Goal: Transaction & Acquisition: Purchase product/service

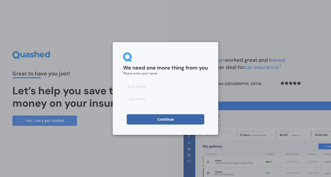
click at [148, 88] on input at bounding box center [165, 86] width 85 height 10
type input "Mathew"
type input "Smith"
click button "Continue" at bounding box center [166, 119] width 78 height 10
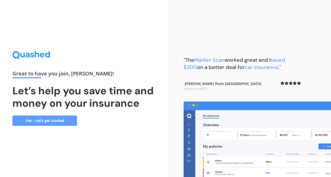
click at [72, 126] on link "Yes - Let’s get started" at bounding box center [44, 121] width 65 height 10
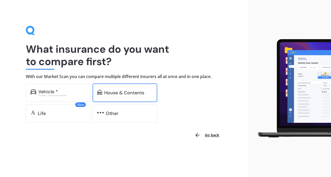
click at [115, 94] on div "House & Contents" at bounding box center [124, 92] width 40 height 5
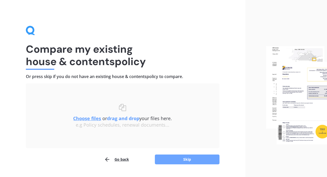
click at [172, 155] on button "Skip" at bounding box center [187, 160] width 65 height 10
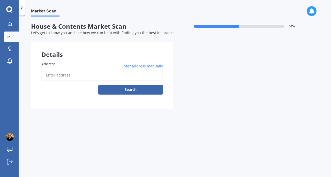
click at [131, 76] on input "Address" at bounding box center [101, 75] width 121 height 11
type input "97F Settlement Road, Papakura, Auckland 2110"
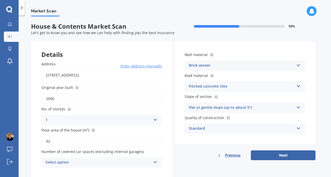
scroll to position [15, 0]
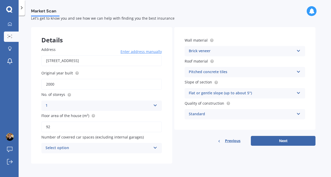
click at [139, 150] on div "Select option" at bounding box center [97, 148] width 105 height 6
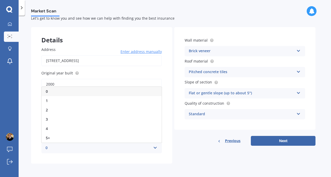
click at [139, 150] on div "0" at bounding box center [97, 148] width 105 height 6
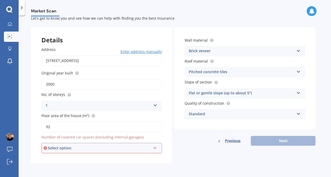
click at [134, 144] on div "Select option 0 1 2 3 4 5+" at bounding box center [101, 148] width 120 height 10
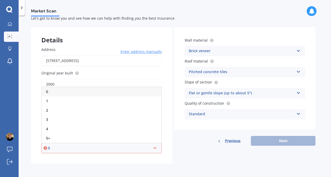
click at [72, 94] on div "0" at bounding box center [101, 91] width 119 height 9
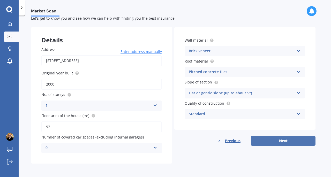
click at [283, 143] on button "Next" at bounding box center [283, 141] width 65 height 10
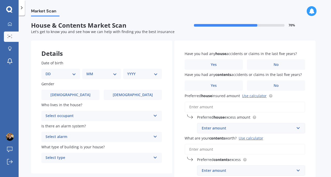
scroll to position [0, 0]
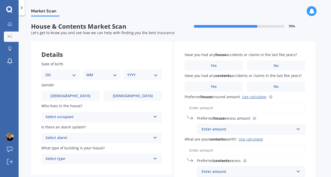
click at [57, 76] on select "DD 01 02 03 04 05 06 07 08 09 10 11 12 13 14 15 16 17 18 19 20 21 22 23 24 25 2…" at bounding box center [60, 75] width 31 height 6
click at [50, 72] on select "DD 01 02 03 04 05 06 07 08 09 10 11 12 13 14 15 16 17 18 19 20 21 22 23 24 25 2…" at bounding box center [60, 75] width 31 height 6
select select "28"
click at [100, 79] on div "MM 01 02 03 04 05 06 07 08 09 10 11 12" at bounding box center [102, 75] width 37 height 10
click at [103, 76] on select "MM 01 02 03 04 05 06 07 08 09 10 11 12" at bounding box center [102, 75] width 28 height 6
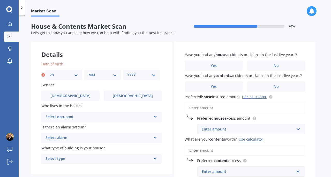
select select "09"
click at [88, 72] on select "MM 01 02 03 04 05 06 07 08 09 10 11 12" at bounding box center [102, 75] width 28 height 6
click at [143, 78] on div "YYYY 2009 2008 2007 2006 2005 2004 2003 2002 2001 2000 1999 1998 1997 1996 1995…" at bounding box center [141, 75] width 37 height 10
click at [143, 76] on select "YYYY 2009 2008 2007 2006 2005 2004 2003 2002 2001 2000 1999 1998 1997 1996 1995…" at bounding box center [141, 75] width 28 height 6
select select "1991"
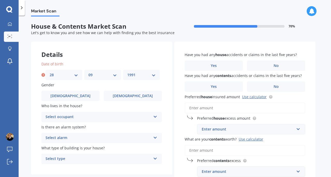
click at [127, 72] on select "YYYY 2009 2008 2007 2006 2005 2004 2003 2002 2001 2000 1999 1998 1997 1996 1995…" at bounding box center [141, 75] width 28 height 6
click at [76, 96] on label "Male" at bounding box center [70, 96] width 58 height 10
click at [0, 0] on input "Male" at bounding box center [0, 0] width 0 height 0
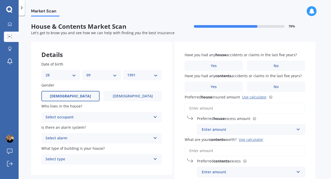
click at [70, 116] on div "Select occupant" at bounding box center [97, 117] width 105 height 6
click at [70, 116] on div "Owner" at bounding box center [97, 117] width 105 height 6
click at [69, 124] on div "Date of birth DD 01 02 03 04 05 06 07 08 09 10 11 12 13 14 15 16 17 18 19 20 21…" at bounding box center [101, 113] width 141 height 124
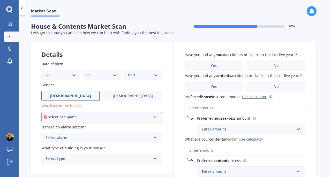
click at [65, 117] on div "Select occupant" at bounding box center [99, 117] width 103 height 6
click at [60, 128] on div "Owner" at bounding box center [101, 126] width 119 height 9
click at [60, 139] on div "Select alarm" at bounding box center [97, 138] width 105 height 6
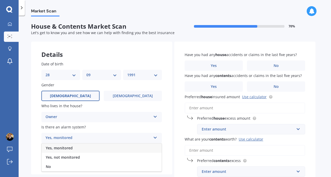
click at [56, 158] on span "Yes, not monitored" at bounding box center [63, 157] width 34 height 5
click at [64, 162] on div "Select type" at bounding box center [97, 159] width 105 height 6
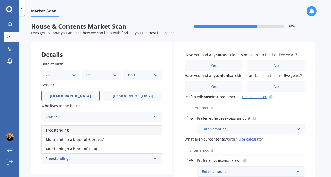
click at [67, 133] on span "Freestanding" at bounding box center [57, 130] width 23 height 5
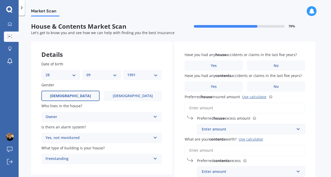
click at [264, 65] on label "No" at bounding box center [276, 65] width 58 height 10
click at [0, 0] on input "No" at bounding box center [0, 0] width 0 height 0
click at [266, 85] on label "No" at bounding box center [276, 86] width 58 height 10
click at [0, 0] on input "No" at bounding box center [0, 0] width 0 height 0
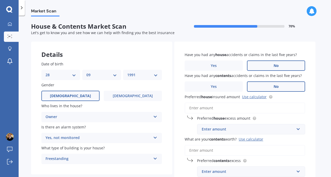
click at [249, 109] on input "Preferred house insured amount Use calculator" at bounding box center [245, 108] width 120 height 11
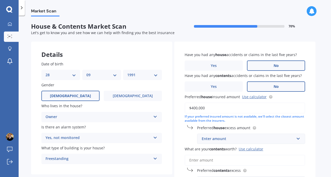
type input "$400,000"
click at [233, 139] on div "Enter amount" at bounding box center [248, 139] width 93 height 6
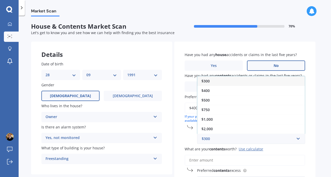
click at [224, 84] on div "$300" at bounding box center [251, 81] width 108 height 10
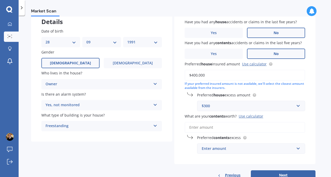
scroll to position [50, 0]
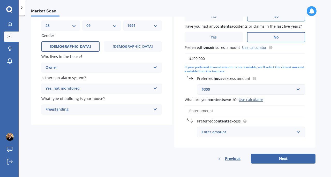
click at [270, 109] on input "What are your contents worth? Use calculator" at bounding box center [245, 110] width 120 height 11
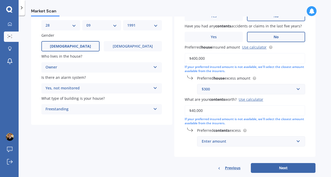
type input "$40,000"
click at [261, 144] on div "Enter amount" at bounding box center [248, 142] width 93 height 6
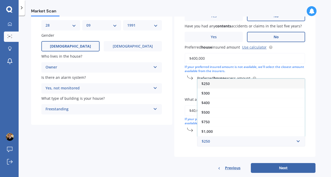
click at [213, 106] on div "$400" at bounding box center [251, 103] width 108 height 10
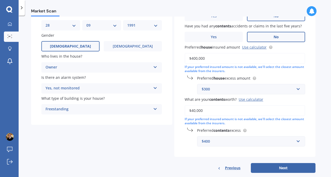
click at [265, 165] on button "Next" at bounding box center [283, 168] width 65 height 10
select select "28"
select select "09"
select select "1991"
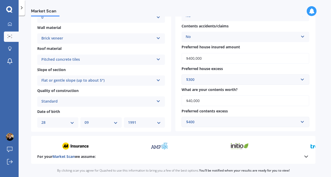
scroll to position [125, 0]
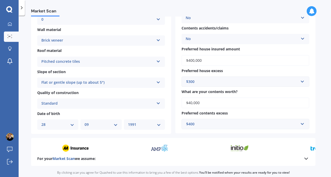
click at [212, 83] on div "$300" at bounding box center [242, 82] width 112 height 6
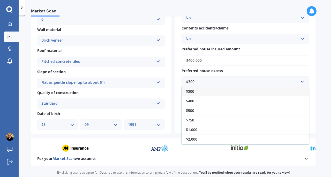
click at [208, 112] on div "$500" at bounding box center [245, 111] width 127 height 10
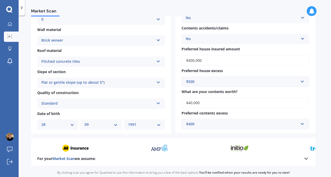
click at [255, 81] on div "$500" at bounding box center [242, 82] width 112 height 6
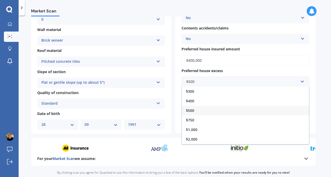
click at [231, 115] on div "$500" at bounding box center [245, 111] width 127 height 10
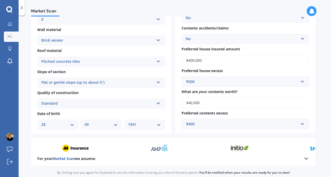
scroll to position [170, 0]
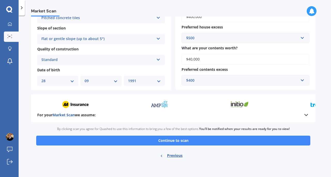
click at [272, 144] on button "Continue to scan" at bounding box center [173, 141] width 274 height 10
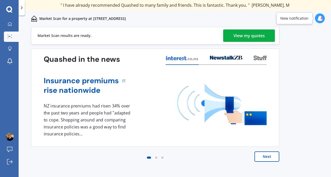
click at [267, 31] on link "View my quotes" at bounding box center [249, 35] width 52 height 12
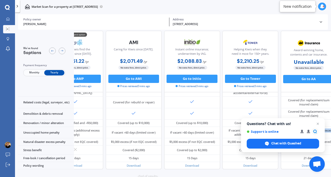
scroll to position [198, 43]
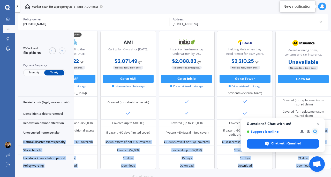
drag, startPoint x: 329, startPoint y: 128, endPoint x: 331, endPoint y: 135, distance: 7.3
click at [331, 135] on div "We've found 5 options Payment frequency Monthly Yearly 💰 Cheapest option Helpin…" at bounding box center [174, 104] width 313 height 147
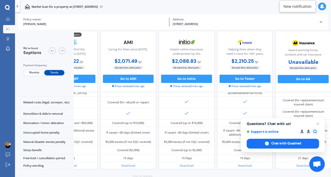
click at [221, 171] on div "-End of results- Go back to the top" at bounding box center [142, 178] width 313 height 19
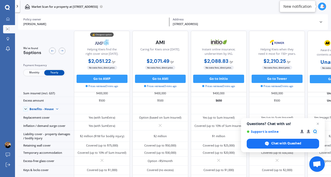
scroll to position [0, 0]
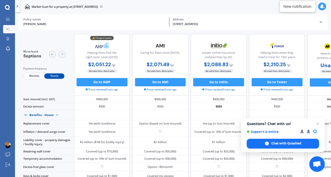
drag, startPoint x: 296, startPoint y: 28, endPoint x: 297, endPoint y: 36, distance: 7.8
click at [297, 36] on div "Mathew Smith Policy owner 97F Settlement Road, Papakura, Auckland 2110 Address …" at bounding box center [174, 96] width 313 height 164
click at [297, 36] on div "Helping Kiwis when they need it most for 150+ years. $2,210.25 / yr $2,210.25 /…" at bounding box center [277, 65] width 56 height 62
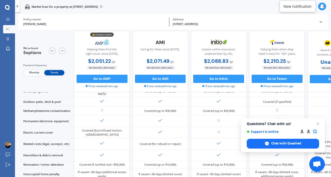
scroll to position [212, 0]
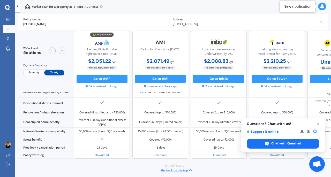
click at [318, 124] on span "Close chat" at bounding box center [318, 124] width 6 height 6
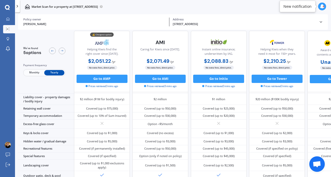
scroll to position [0, 0]
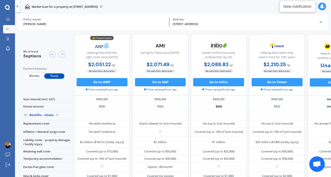
click at [62, 91] on div "We've found 5 options Payment frequency Monthly Yearly" at bounding box center [46, 65] width 56 height 62
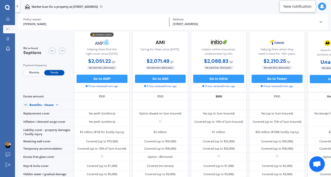
scroll to position [26, 0]
